Goal: Task Accomplishment & Management: Use online tool/utility

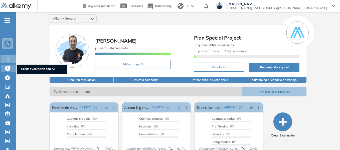
click at [28, 69] on span "Crear evaluacion con AI" at bounding box center [42, 70] width 42 height 6
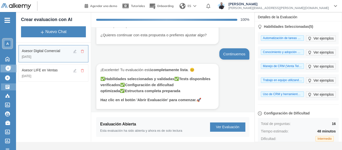
scroll to position [224, 0]
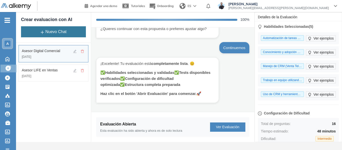
click at [62, 30] on button "Nuevo Chat" at bounding box center [53, 31] width 65 height 11
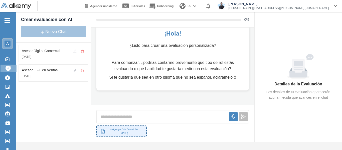
click at [123, 129] on button "+ Agregar Job Description (PDF)" at bounding box center [121, 131] width 51 height 12
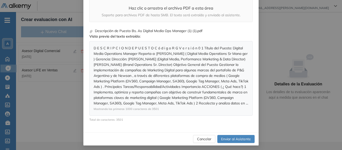
scroll to position [63, 0]
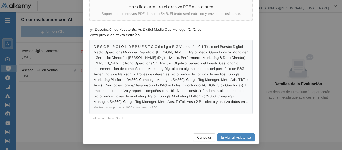
click at [236, 136] on span "Enviar al Asistente" at bounding box center [236, 138] width 30 height 6
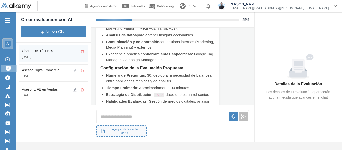
scroll to position [411, 0]
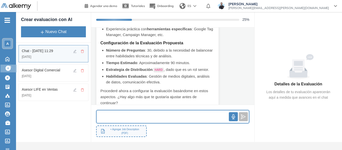
click at [130, 118] on input "text" at bounding box center [163, 116] width 132 height 11
type input "**********"
click at [245, 118] on icon "send" at bounding box center [243, 116] width 5 height 5
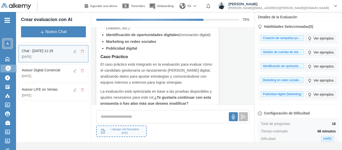
scroll to position [602, 0]
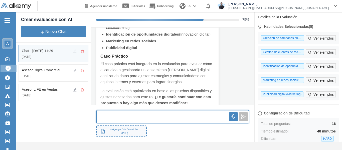
click at [130, 119] on input "text" at bounding box center [163, 116] width 132 height 11
type input "**********"
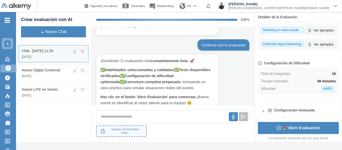
scroll to position [52, 0]
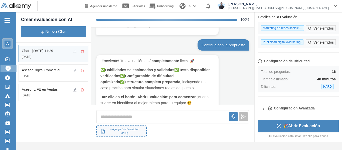
click at [295, 125] on span "🎉 Abrir Evaluación" at bounding box center [301, 126] width 37 height 6
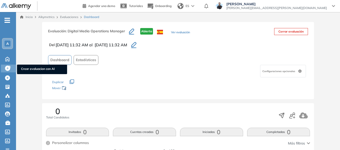
click at [33, 68] on span "Crear evaluacion con AI" at bounding box center [42, 70] width 42 height 6
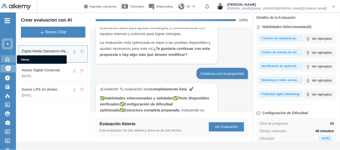
scroll to position [668, 0]
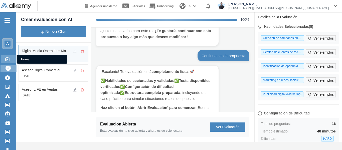
click at [10, 59] on icon at bounding box center [7, 59] width 9 height 6
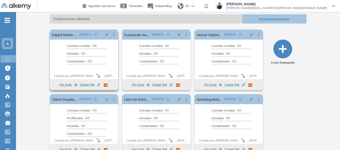
scroll to position [75, 0]
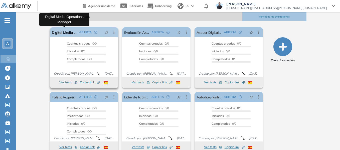
click at [63, 29] on link "Digital Media Operations Manager" at bounding box center [64, 32] width 25 height 10
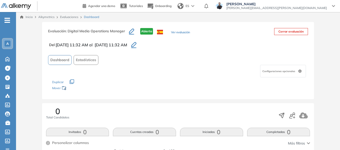
click at [177, 31] on button "Ver evaluación" at bounding box center [180, 32] width 19 height 5
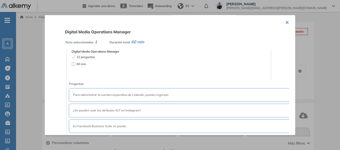
scroll to position [25, 0]
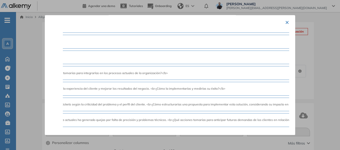
scroll to position [306, 435]
click at [286, 20] on button "×" at bounding box center [287, 22] width 4 height 10
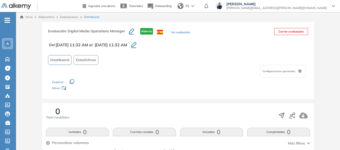
click at [28, 18] on link "Inicio" at bounding box center [26, 17] width 13 height 5
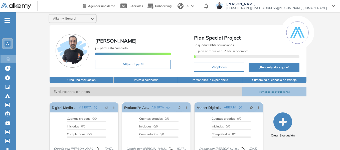
click at [8, 46] on div "A" at bounding box center [8, 44] width 6 height 6
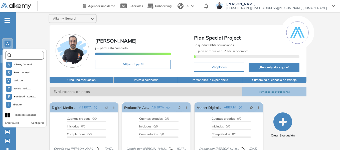
click at [23, 57] on input "text" at bounding box center [26, 56] width 29 height 4
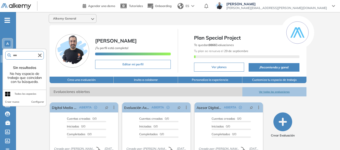
type input "****"
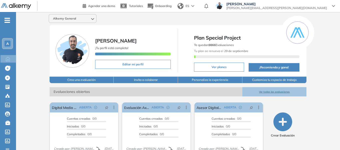
click at [6, 43] on span "A" at bounding box center [7, 44] width 3 height 4
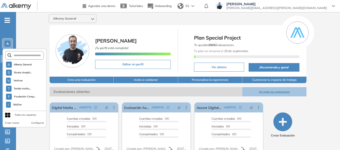
scroll to position [1420, 0]
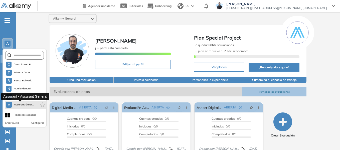
click at [25, 105] on span "Assurant Gener..." at bounding box center [24, 105] width 20 height 4
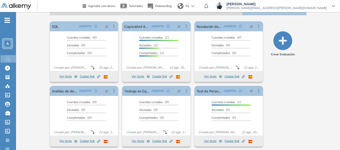
scroll to position [84, 0]
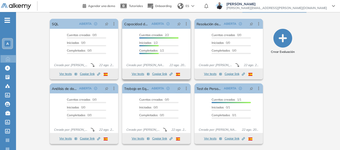
click at [161, 73] on span "Copiar link Created by potrace 1.16, written by Peter Selinger 2001-2019" at bounding box center [162, 74] width 20 height 5
click at [231, 138] on span "Copiar link Created by potrace 1.16, written by Peter Selinger 2001-2019" at bounding box center [235, 138] width 20 height 5
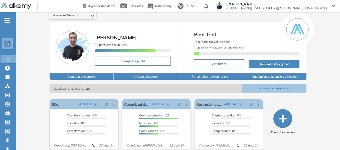
scroll to position [0, 0]
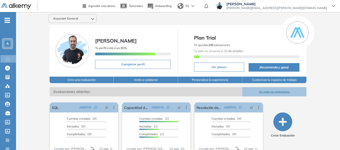
click at [10, 45] on div "A" at bounding box center [8, 44] width 6 height 6
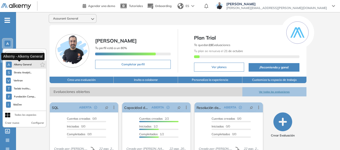
click at [26, 63] on span "Alkemy General" at bounding box center [23, 65] width 18 height 4
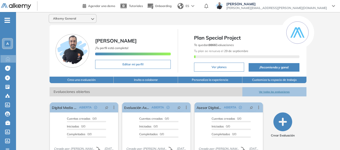
click at [3, 21] on ul "A Home Home Crear evaluacion con AI Crear evaluacion con AI Crear Evaluación Cr…" at bounding box center [8, 105] width 16 height 171
click at [5, 21] on span "-" at bounding box center [8, 20] width 6 height 4
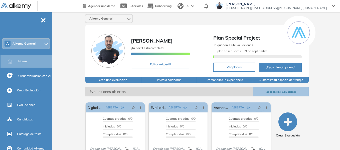
click at [333, 6] on icon at bounding box center [333, 6] width 3 height 2
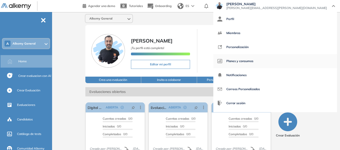
click at [253, 60] on span "Planes y consumos" at bounding box center [239, 61] width 27 height 12
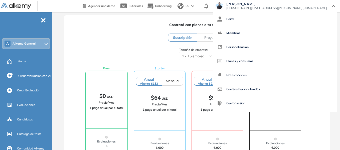
scroll to position [25, 0]
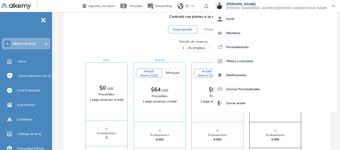
click at [332, 6] on icon at bounding box center [333, 6] width 3 height 2
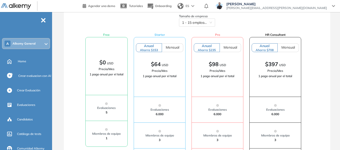
scroll to position [50, 0]
click at [176, 48] on span "Mensual" at bounding box center [173, 47] width 14 height 5
click at [152, 47] on span "Anual Ahorra $153" at bounding box center [149, 48] width 18 height 8
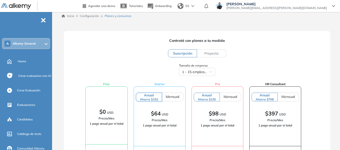
scroll to position [0, 0]
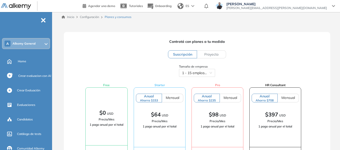
click at [70, 17] on link "Inicio" at bounding box center [68, 17] width 13 height 5
